Goal: Task Accomplishment & Management: Use online tool/utility

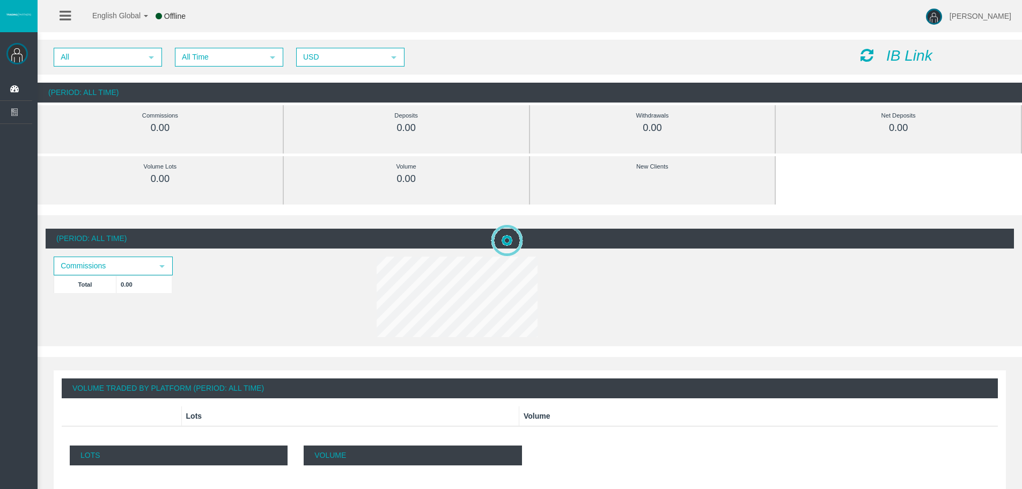
click at [906, 175] on div "[PERSON_NAME] Dashboard Reports Trading Clients List" at bounding box center [520, 437] width 1003 height 875
click at [908, 57] on icon "IB Link" at bounding box center [909, 55] width 46 height 17
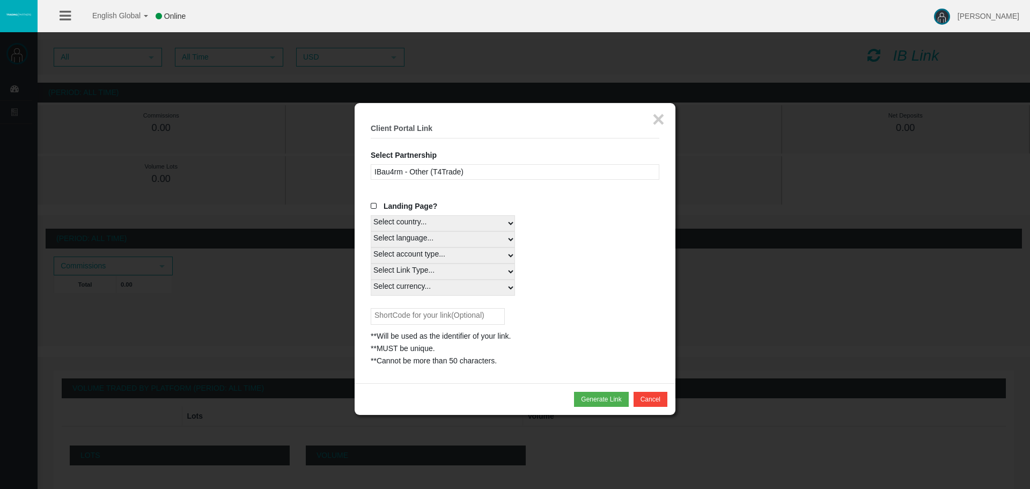
click at [470, 219] on select "Select country... Rest of the World" at bounding box center [443, 223] width 144 height 16
click at [371, 215] on select "Select country... Rest of the World" at bounding box center [443, 223] width 144 height 16
click at [434, 218] on select "Select country... Rest of the World" at bounding box center [443, 223] width 144 height 16
click at [430, 174] on div "IBau4rm - Other (T4Trade)" at bounding box center [515, 172] width 289 height 16
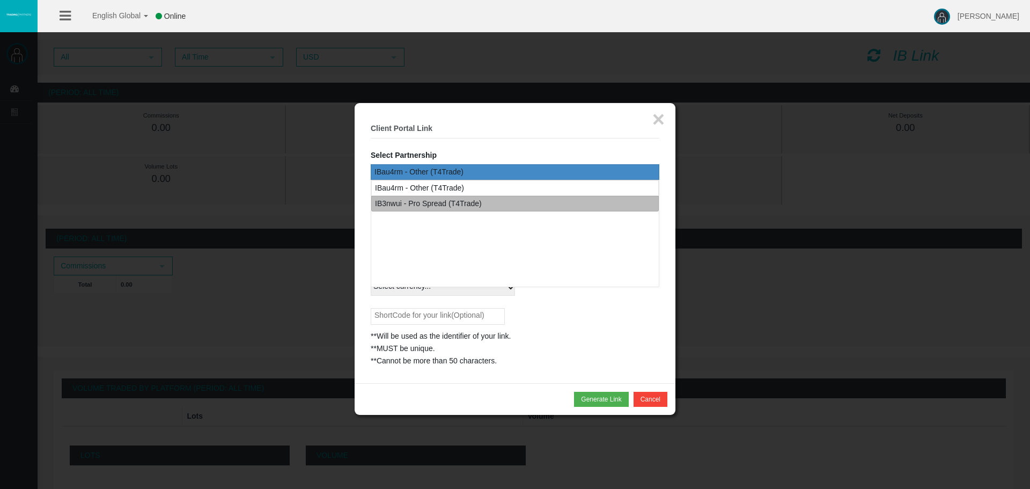
click at [448, 199] on div "IB3nwui - Pro Spread (T4Trade)" at bounding box center [428, 203] width 107 height 12
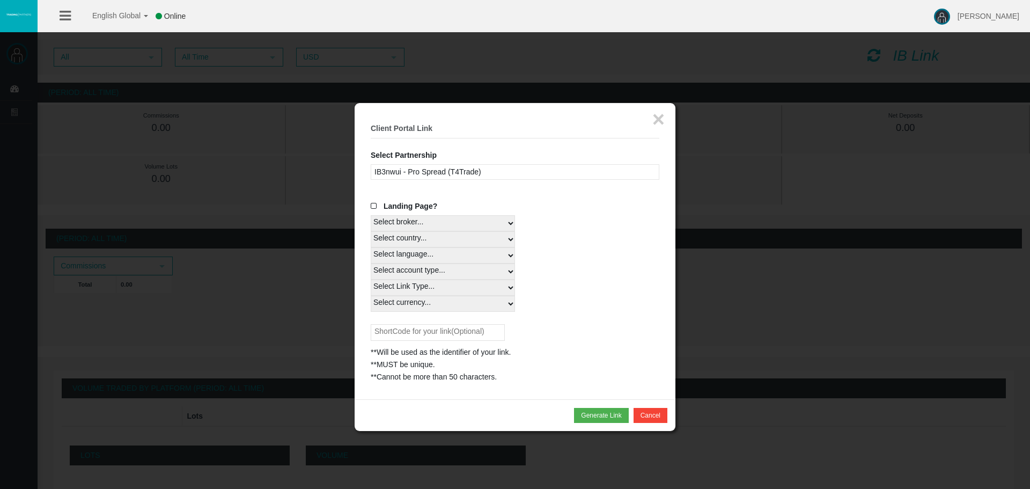
click at [452, 220] on select "Select broker... T4Trade" at bounding box center [443, 223] width 144 height 16
click at [443, 237] on select "Select country... Rest of the World" at bounding box center [443, 239] width 144 height 16
select select
click at [371, 231] on select "Select country... Rest of the World" at bounding box center [443, 239] width 144 height 16
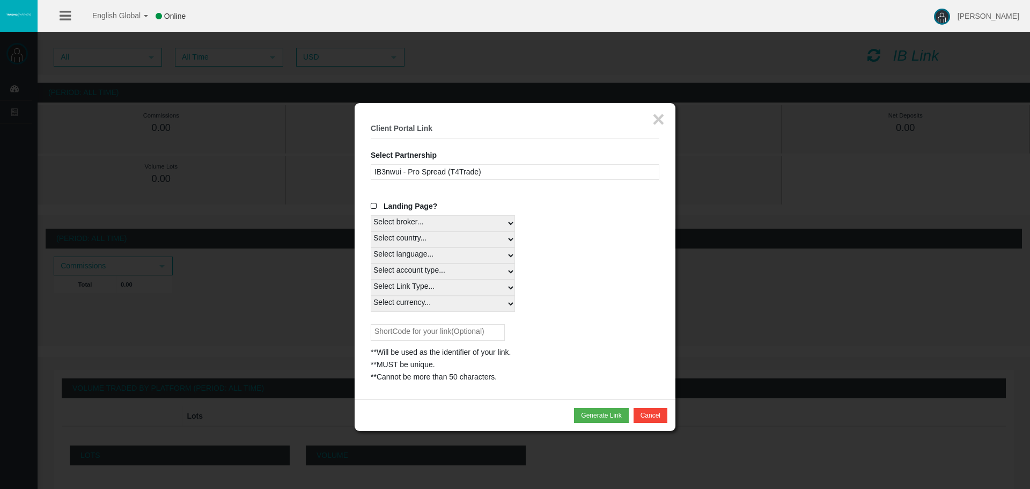
drag, startPoint x: 419, startPoint y: 252, endPoint x: 419, endPoint y: 259, distance: 7.0
click at [419, 252] on select "Select language... English Japanese Chinese Portuguese Spanish Czech German Fre…" at bounding box center [443, 255] width 144 height 16
select select
click at [371, 247] on select "Select language... English Japanese Chinese Portuguese Spanish Czech German Fre…" at bounding box center [443, 255] width 144 height 16
click at [416, 267] on select "Select account type... All Platforms MT4 LiveFloatingSpreadAccount MT4 LiveFixe…" at bounding box center [443, 271] width 144 height 16
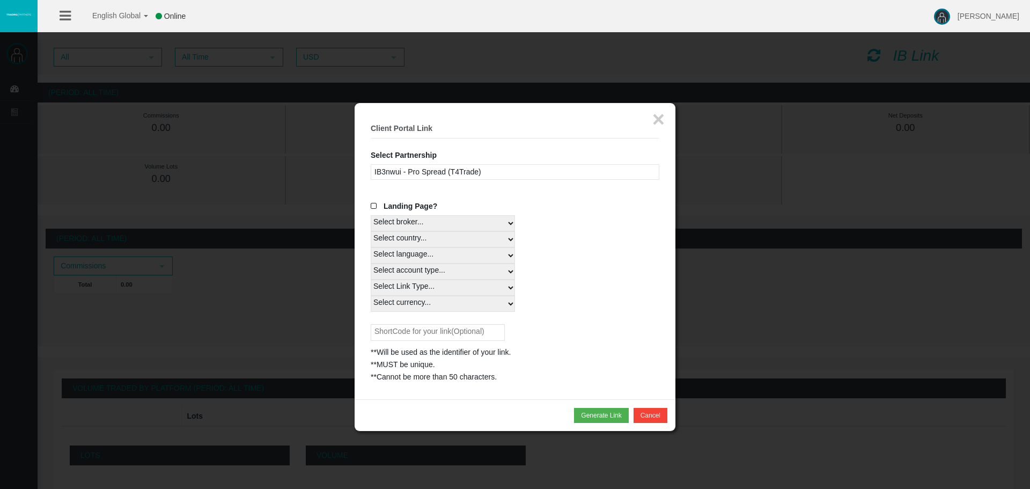
select select
click at [371, 263] on select "Select account type... All Platforms MT4 LiveFloatingSpreadAccount MT4 LiveFixe…" at bounding box center [443, 271] width 144 height 16
click at [415, 284] on select "Select Link Type... Real" at bounding box center [443, 287] width 144 height 16
select select "Real"
click at [371, 279] on select "Select Link Type... Real" at bounding box center [443, 287] width 144 height 16
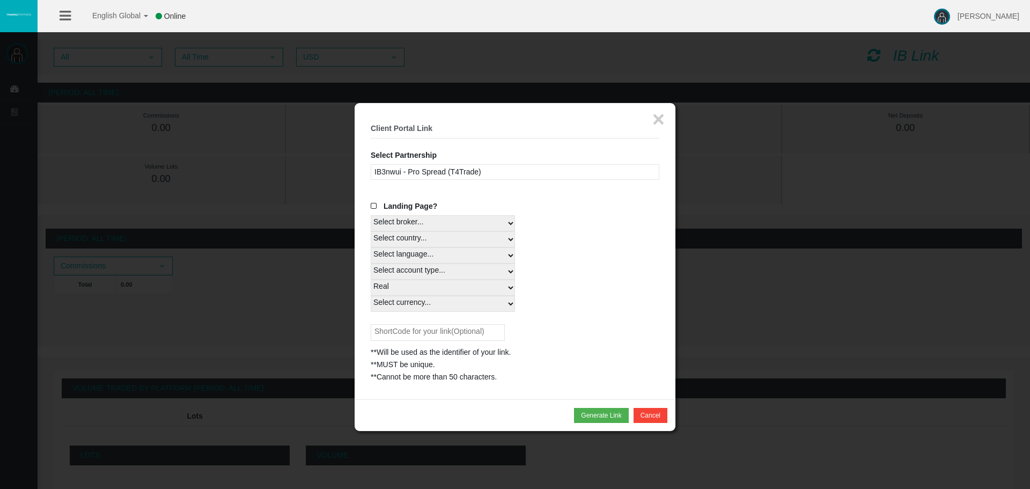
drag, startPoint x: 404, startPoint y: 297, endPoint x: 408, endPoint y: 311, distance: 13.9
click at [404, 297] on select "Select currency... All Currencies EUR GBP USD" at bounding box center [443, 303] width 144 height 16
select select "All Currencies"
click at [371, 295] on select "Select currency... All Currencies EUR GBP USD" at bounding box center [443, 303] width 144 height 16
click at [655, 113] on button "×" at bounding box center [658, 118] width 12 height 21
